Goal: Find specific page/section: Find specific page/section

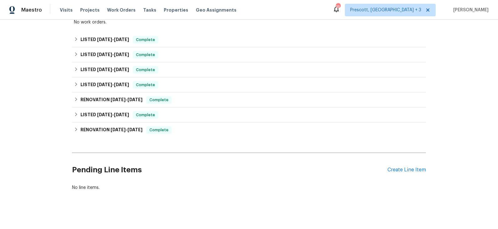
scroll to position [125, 0]
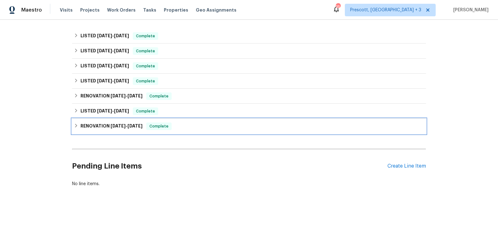
click at [185, 128] on div "RENOVATION [DATE] - [DATE] Complete" at bounding box center [249, 127] width 350 height 8
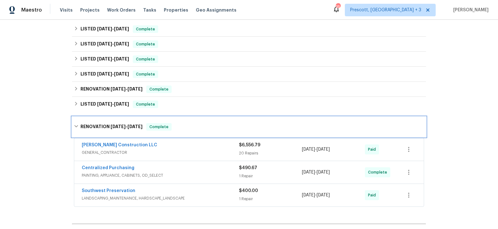
scroll to position [131, 0]
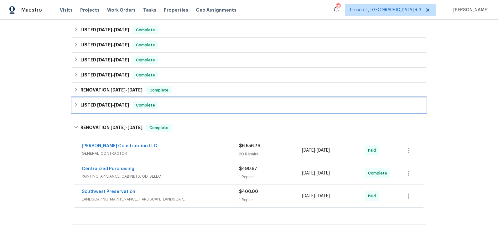
click at [182, 104] on div "LISTED [DATE] - [DATE] Complete" at bounding box center [249, 106] width 350 height 8
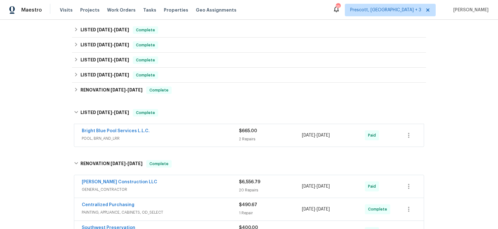
click at [184, 128] on div "Bright Blue Pool Services L.L.C." at bounding box center [160, 132] width 157 height 8
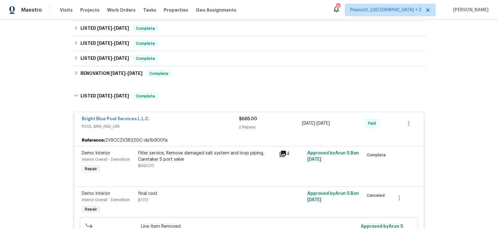
scroll to position [142, 0]
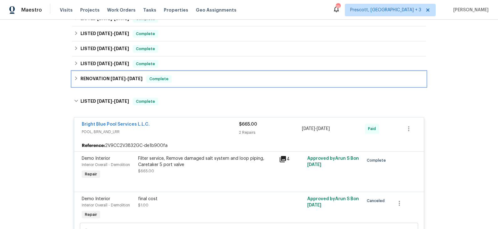
click at [191, 83] on div "RENOVATION [DATE] - [DATE] Complete" at bounding box center [249, 78] width 354 height 15
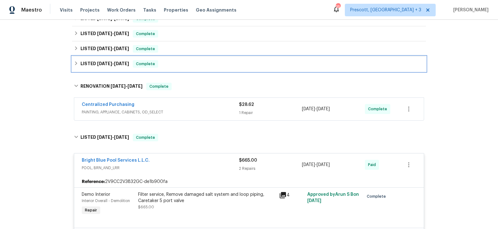
click at [189, 71] on div "LISTED [DATE] - [DATE] Complete" at bounding box center [249, 63] width 354 height 15
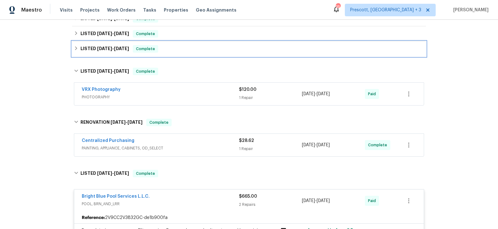
click at [189, 55] on div "LISTED [DATE] - [DATE] Complete" at bounding box center [249, 48] width 354 height 15
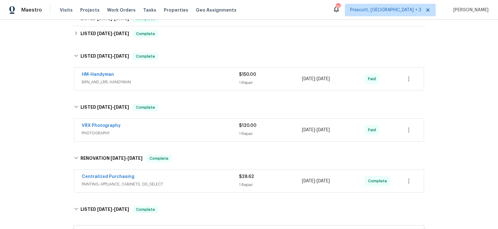
click at [189, 42] on div "Back to all projects [STREET_ADDRESS][PERSON_NAME] 3 Beds | 2 Baths | Total: 21…" at bounding box center [249, 203] width 354 height 637
click at [187, 35] on div "LISTED [DATE] - [DATE] Complete" at bounding box center [249, 34] width 350 height 8
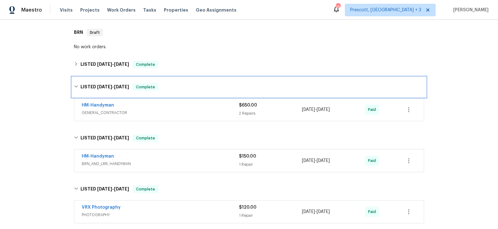
scroll to position [94, 0]
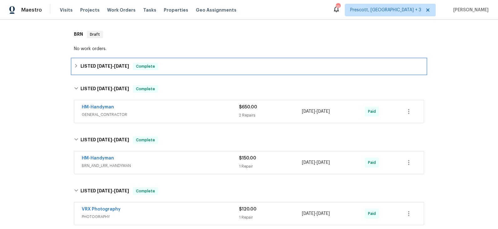
click at [181, 65] on div "LISTED [DATE] - [DATE] Complete" at bounding box center [249, 67] width 350 height 8
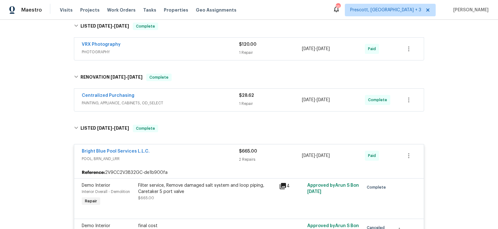
scroll to position [290, 0]
click at [122, 149] on link "Bright Blue Pool Services L.L.C." at bounding box center [116, 151] width 68 height 4
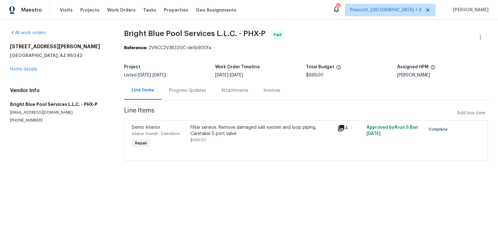
click at [195, 91] on div "Progress Updates" at bounding box center [187, 90] width 37 height 6
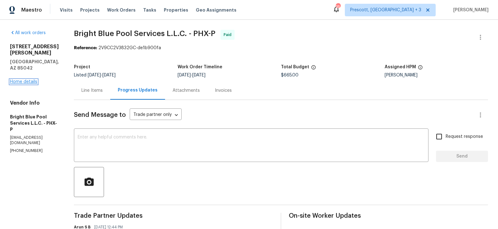
click at [18, 80] on link "Home details" at bounding box center [23, 82] width 27 height 4
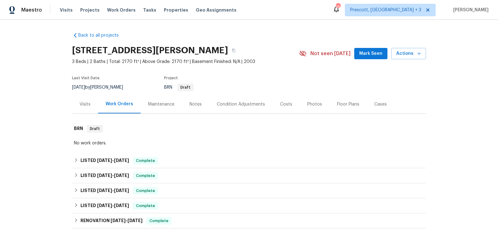
click at [377, 102] on div "Cases" at bounding box center [380, 104] width 13 height 6
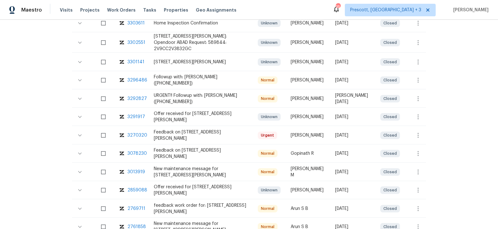
scroll to position [483, 0]
